Goal: Information Seeking & Learning: Learn about a topic

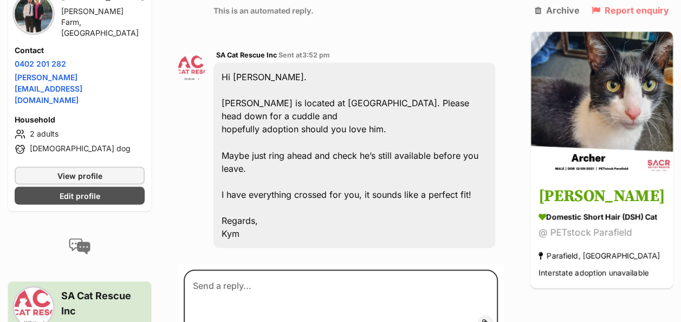
scroll to position [938, 0]
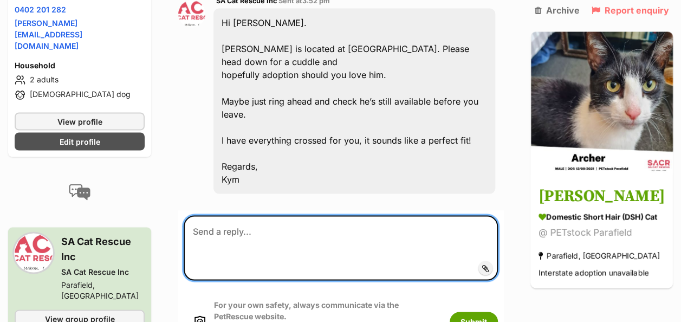
click at [202, 215] on textarea at bounding box center [341, 247] width 314 height 65
type textarea "thanks Kym"
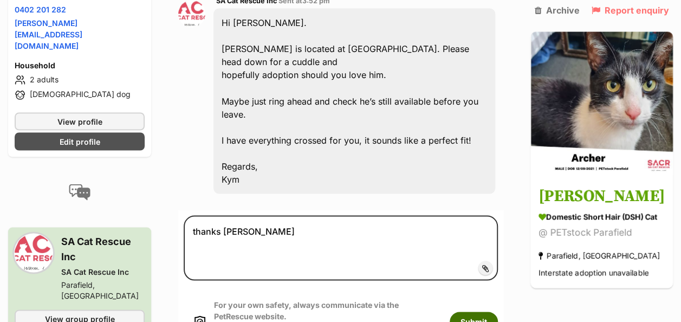
click at [470, 312] on button "Submit" at bounding box center [474, 322] width 48 height 20
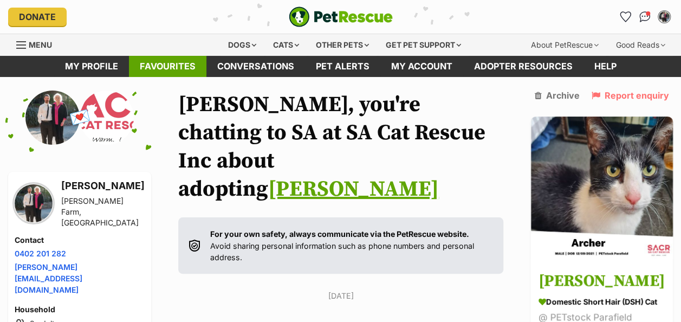
click at [182, 62] on link "Favourites" at bounding box center [168, 66] width 78 height 21
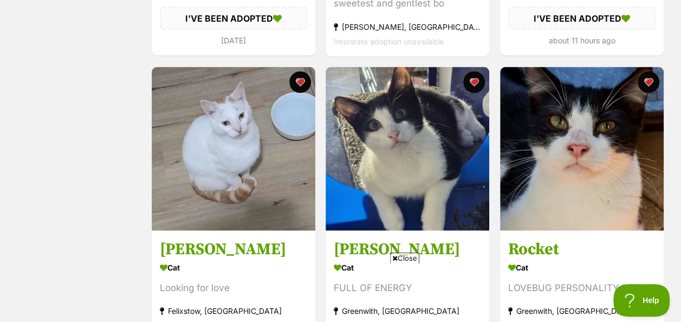
scroll to position [1030, 0]
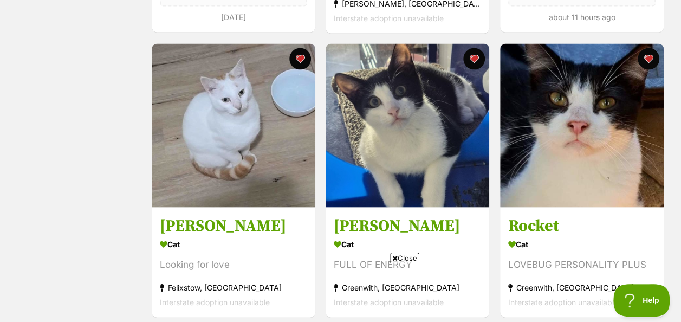
click at [437, 115] on img at bounding box center [408, 126] width 164 height 164
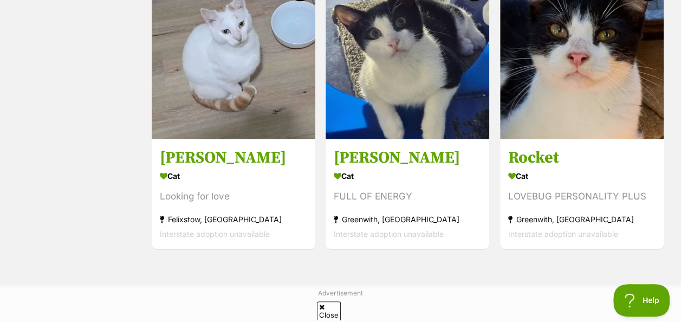
scroll to position [1057, 0]
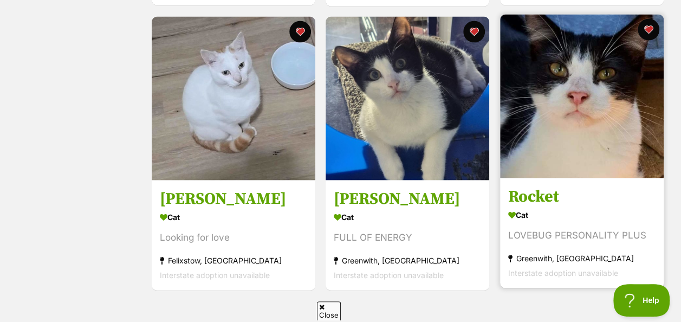
click at [596, 96] on img at bounding box center [582, 97] width 164 height 164
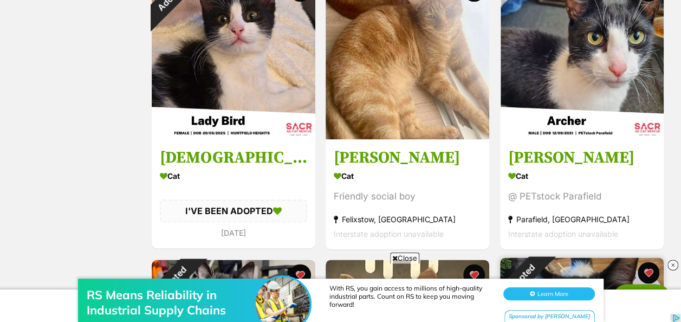
scroll to position [515, 0]
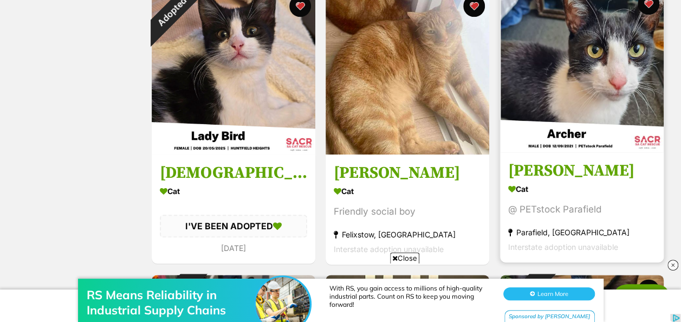
click at [604, 55] on img at bounding box center [582, 71] width 164 height 164
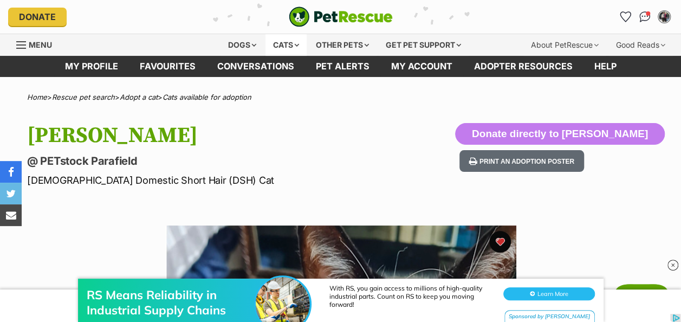
click at [284, 41] on div "Cats" at bounding box center [286, 45] width 41 height 22
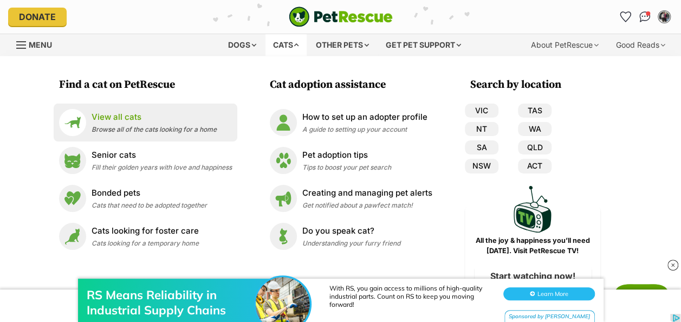
click at [92, 125] on div "View all cats Browse all of the cats looking for a home" at bounding box center [154, 122] width 125 height 23
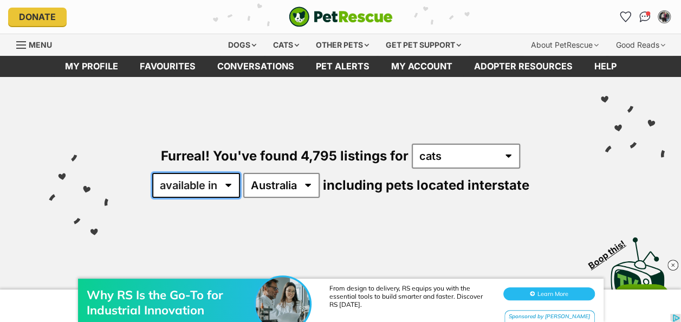
click at [228, 182] on select "available in located in" at bounding box center [196, 185] width 88 height 25
select select "disabled"
click at [152, 173] on select "available in located in" at bounding box center [196, 185] width 88 height 25
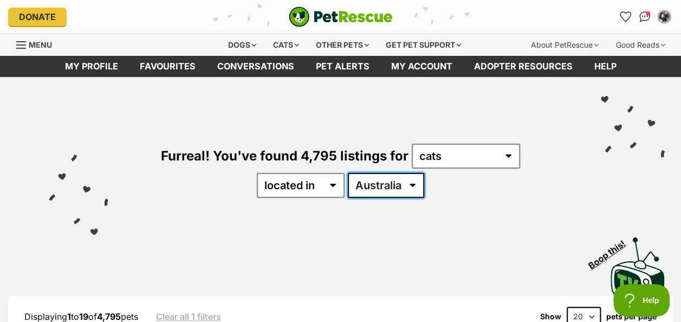
click at [374, 188] on select "Australia ACT NSW NT QLD SA TAS VIC WA" at bounding box center [386, 185] width 76 height 25
select select "SA"
click at [348, 173] on select "Australia ACT NSW NT QLD SA TAS VIC WA" at bounding box center [386, 185] width 76 height 25
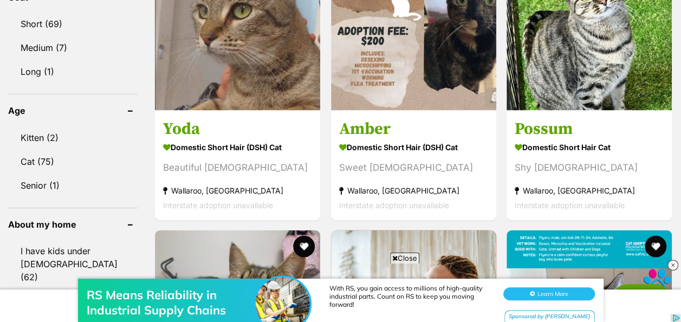
scroll to position [1192, 0]
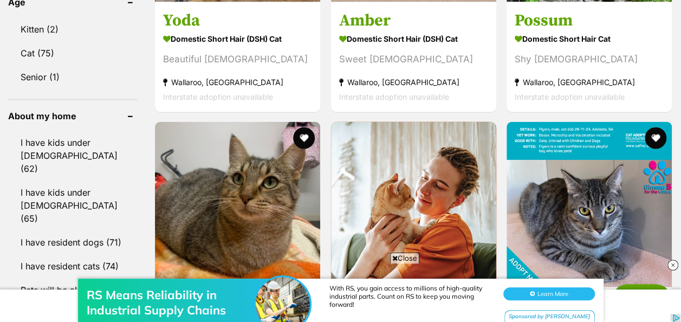
click at [27, 231] on link "I have resident dogs (71)" at bounding box center [73, 242] width 130 height 23
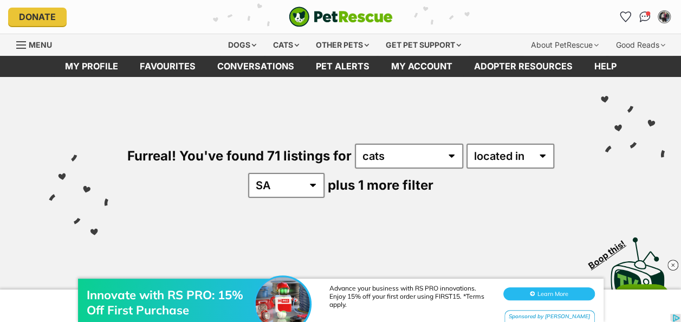
click at [490, 208] on div "Furreal! You've found 71 listings for any type of pet cats dogs other pets avai…" at bounding box center [340, 152] width 649 height 151
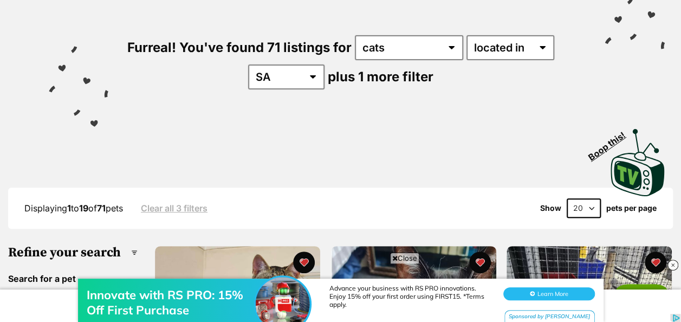
click at [590, 208] on select "20 40 60" at bounding box center [584, 208] width 34 height 20
select select "60"
click at [567, 198] on select "20 40 60" at bounding box center [584, 208] width 34 height 20
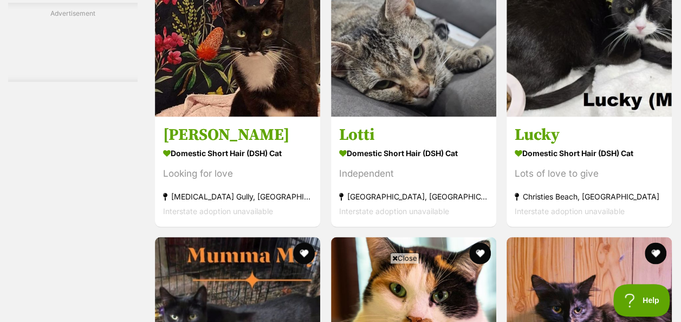
scroll to position [6883, 0]
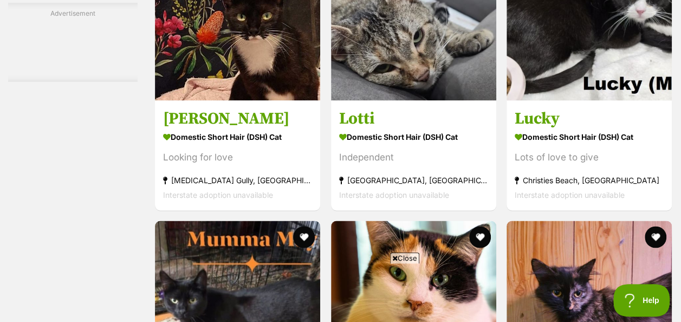
click at [206, 153] on div "Looking for love" at bounding box center [237, 157] width 149 height 15
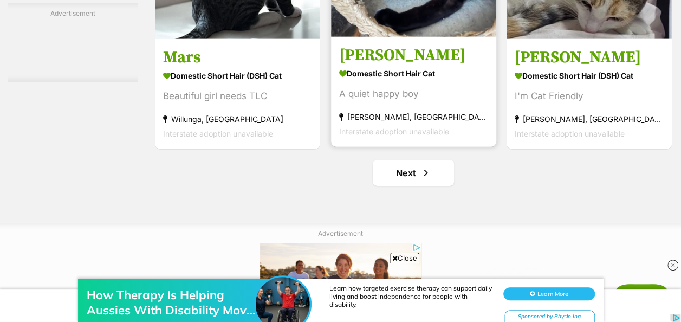
scroll to position [7750, 0]
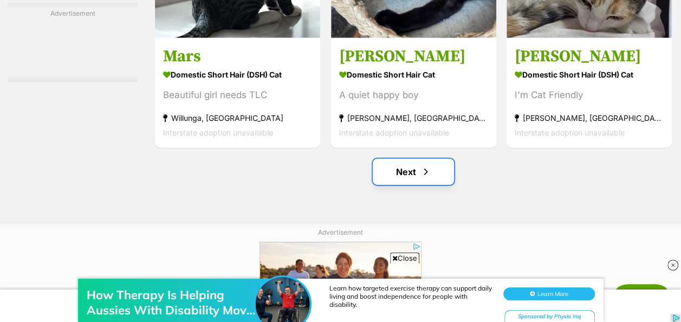
click at [411, 165] on link "Next" at bounding box center [413, 172] width 81 height 26
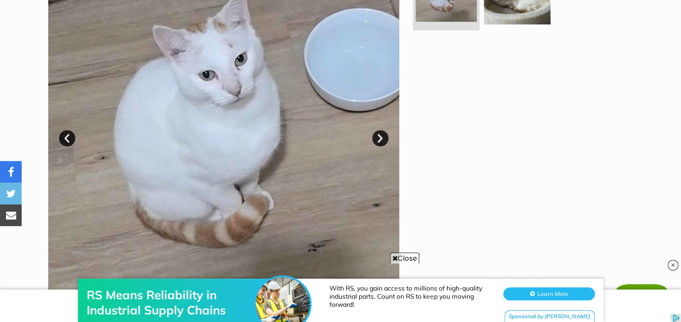
scroll to position [163, 0]
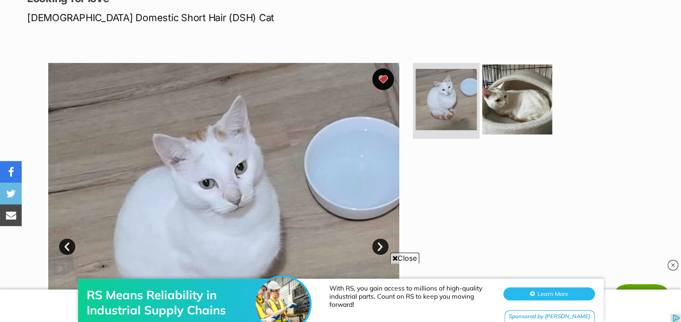
click at [525, 96] on img at bounding box center [517, 99] width 70 height 70
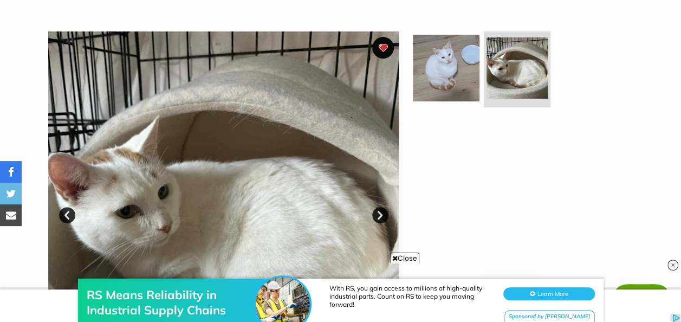
scroll to position [217, 0]
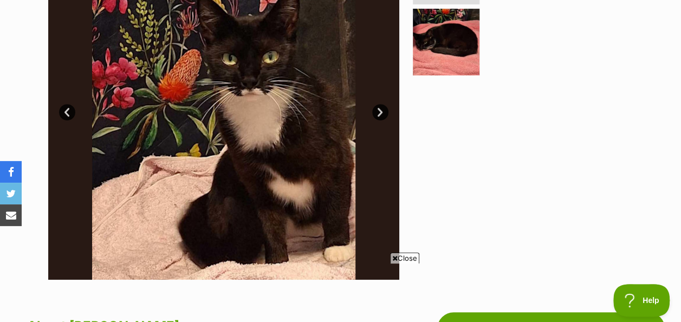
scroll to position [217, 0]
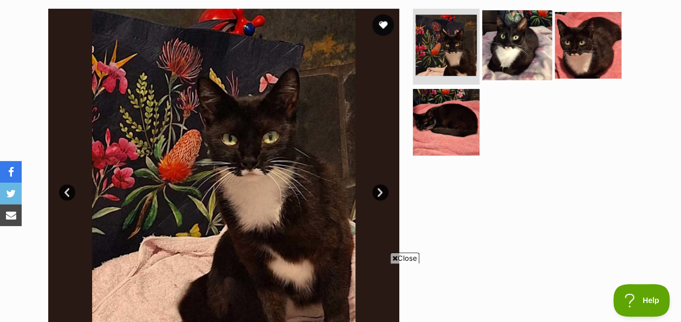
click at [514, 53] on img at bounding box center [517, 45] width 70 height 70
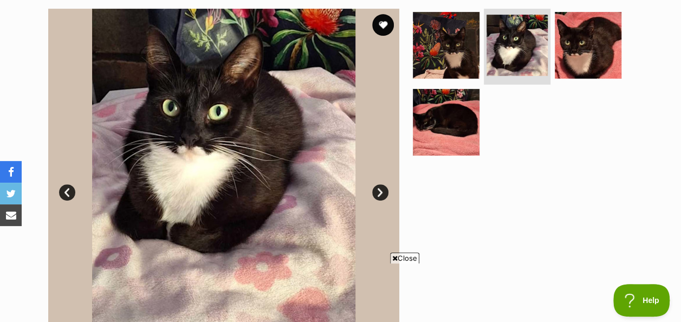
click at [382, 191] on link "Next" at bounding box center [380, 192] width 16 height 16
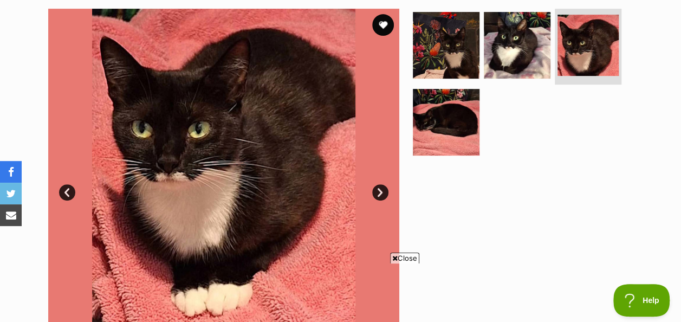
click at [382, 191] on link "Next" at bounding box center [380, 192] width 16 height 16
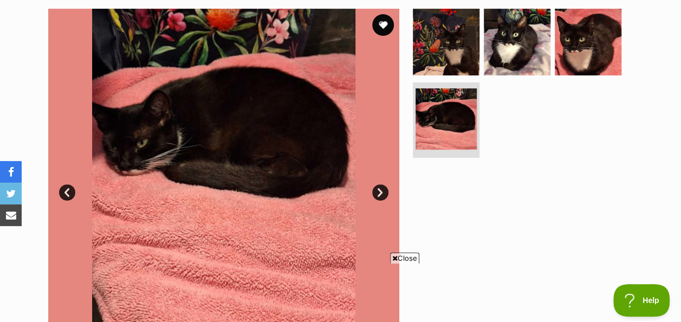
click at [382, 194] on link "Next" at bounding box center [380, 192] width 16 height 16
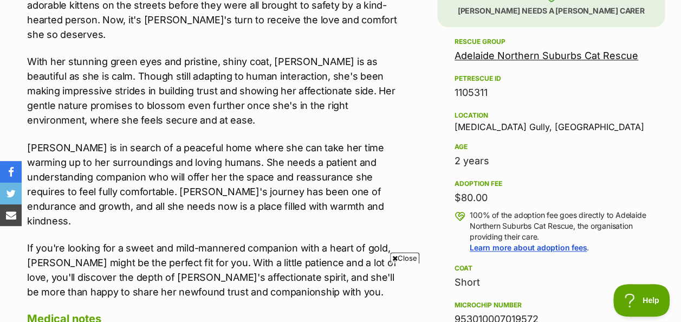
scroll to position [705, 0]
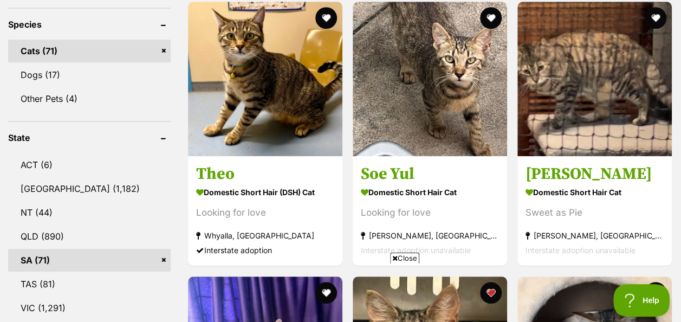
scroll to position [434, 0]
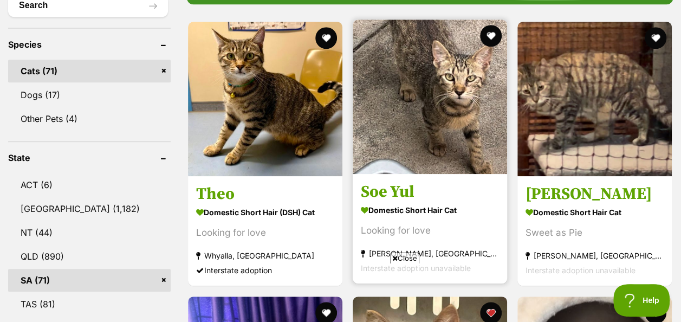
click at [429, 119] on img at bounding box center [430, 97] width 154 height 154
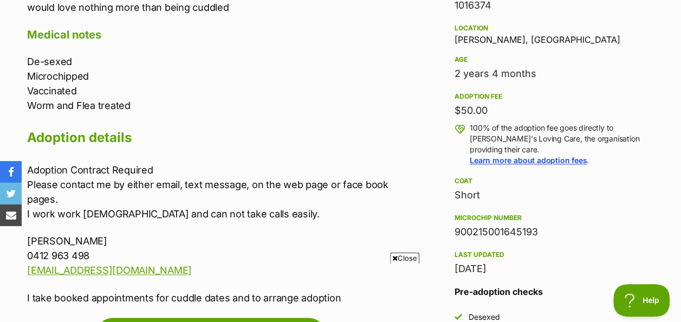
scroll to position [650, 0]
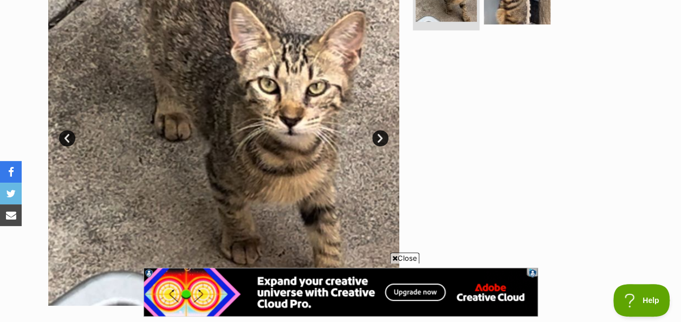
click at [375, 137] on link "Next" at bounding box center [380, 138] width 16 height 16
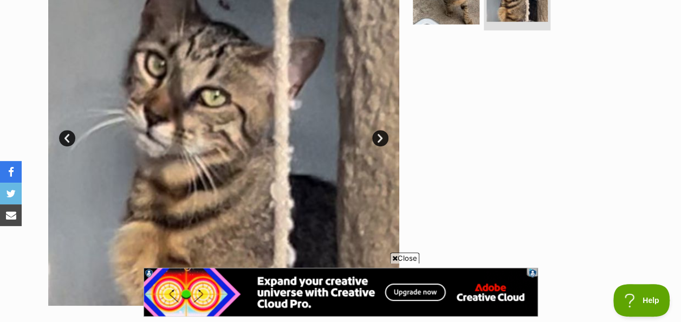
click at [375, 137] on link "Next" at bounding box center [380, 138] width 16 height 16
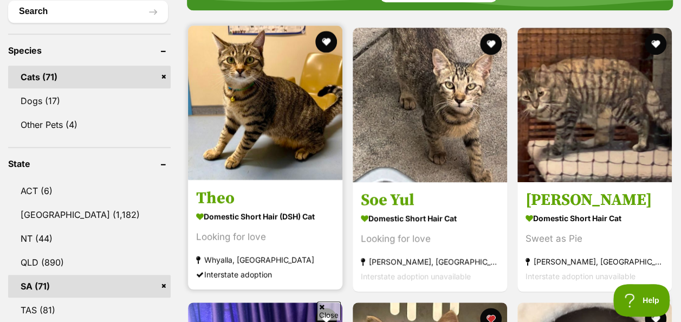
click at [254, 214] on strong "Domestic Short Hair (DSH) Cat" at bounding box center [265, 217] width 138 height 16
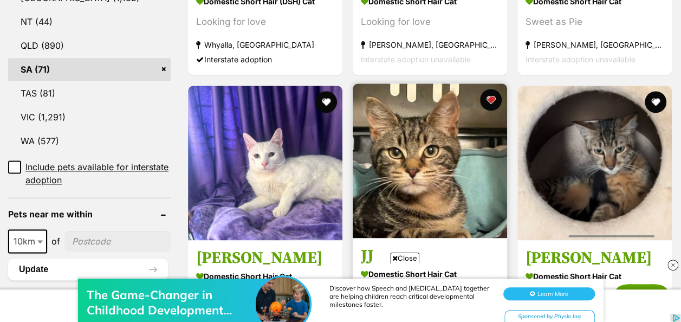
click at [436, 193] on img at bounding box center [430, 160] width 154 height 154
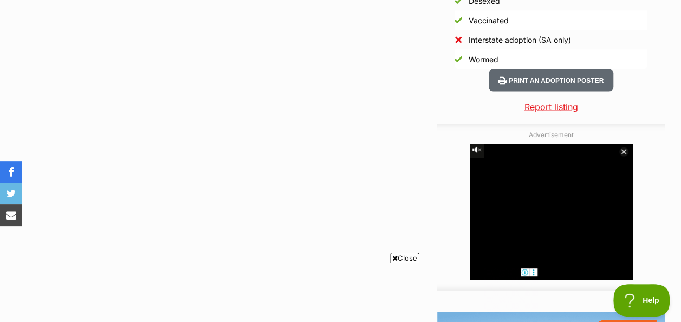
scroll to position [976, 0]
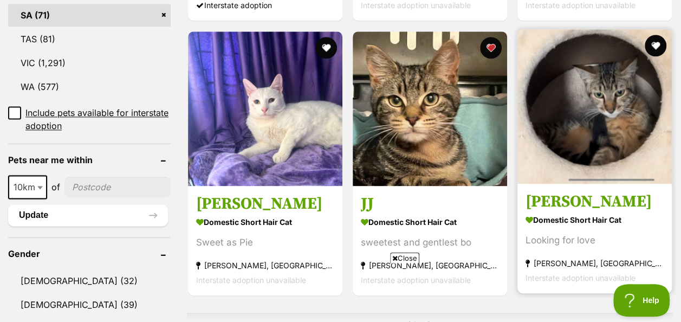
click at [591, 235] on div "Looking for love" at bounding box center [595, 240] width 138 height 15
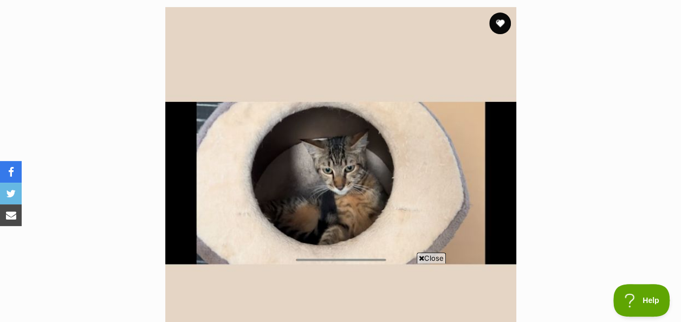
scroll to position [217, 0]
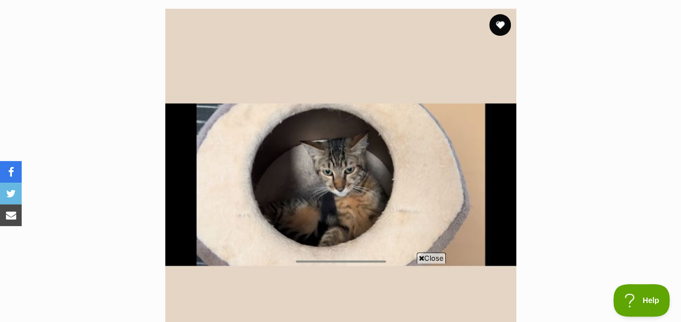
click at [341, 180] on img at bounding box center [340, 184] width 351 height 351
click at [501, 28] on button "favourite" at bounding box center [500, 25] width 24 height 24
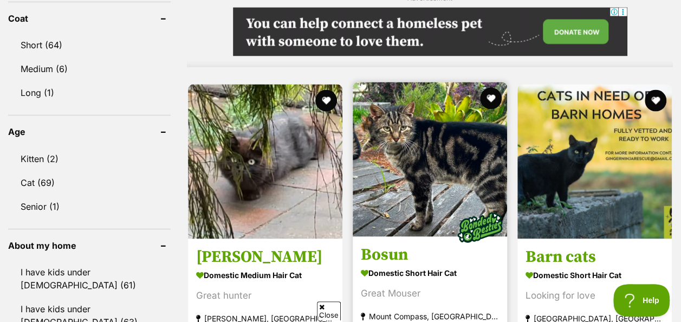
click at [433, 185] on img at bounding box center [430, 159] width 154 height 154
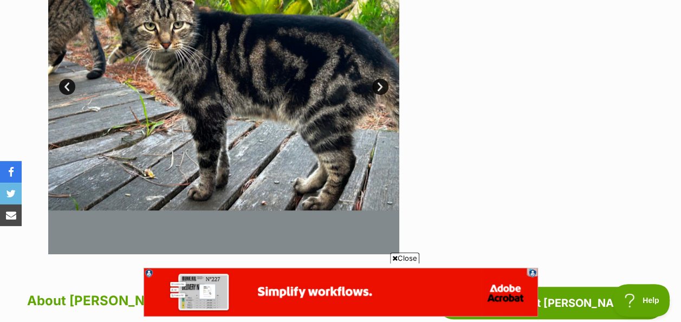
scroll to position [325, 0]
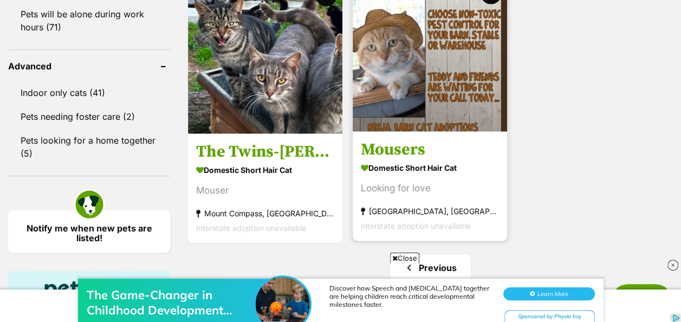
click at [410, 181] on section "Domestic Short Hair Cat Looking for love Royal Park, SA Interstate adoption una…" at bounding box center [430, 196] width 138 height 73
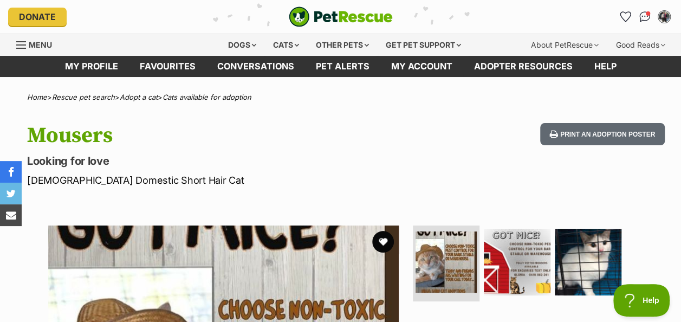
scroll to position [54, 0]
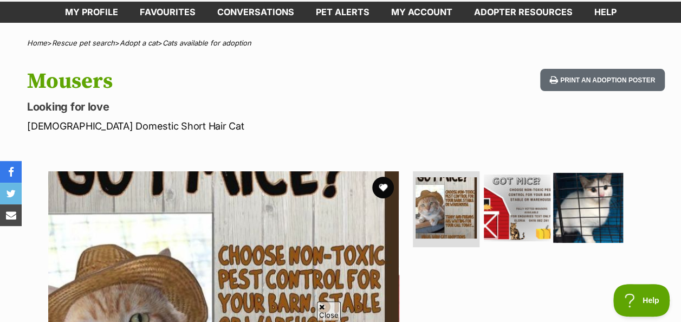
click at [593, 197] on img at bounding box center [588, 208] width 70 height 70
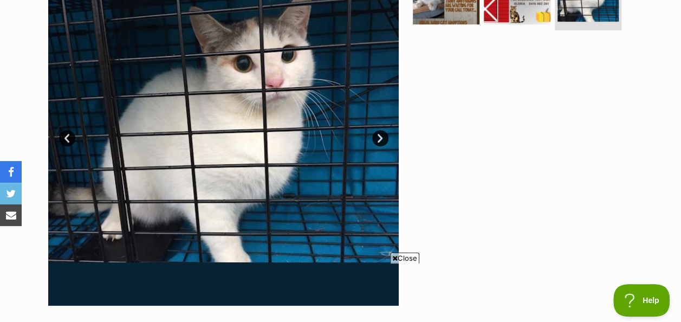
scroll to position [0, 0]
click at [382, 139] on link "Next" at bounding box center [380, 138] width 16 height 16
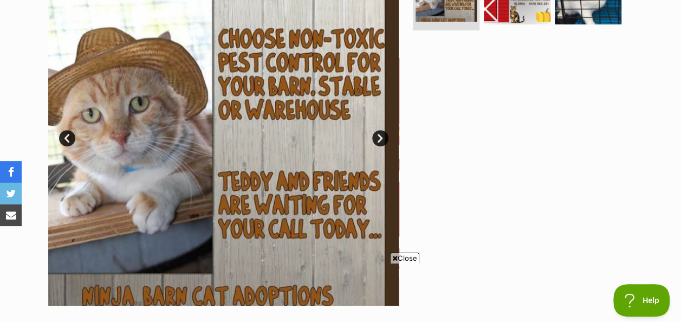
click at [382, 139] on link "Next" at bounding box center [380, 138] width 16 height 16
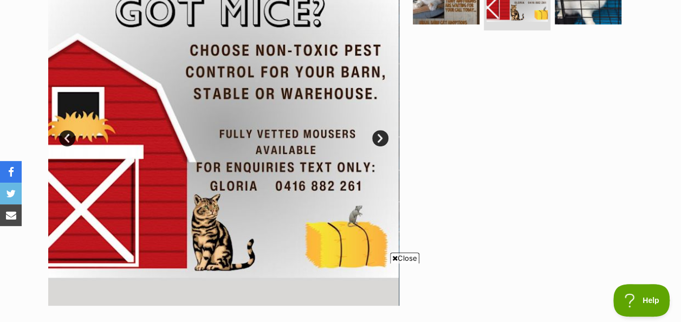
click at [382, 139] on link "Next" at bounding box center [380, 138] width 16 height 16
